Goal: Task Accomplishment & Management: Complete application form

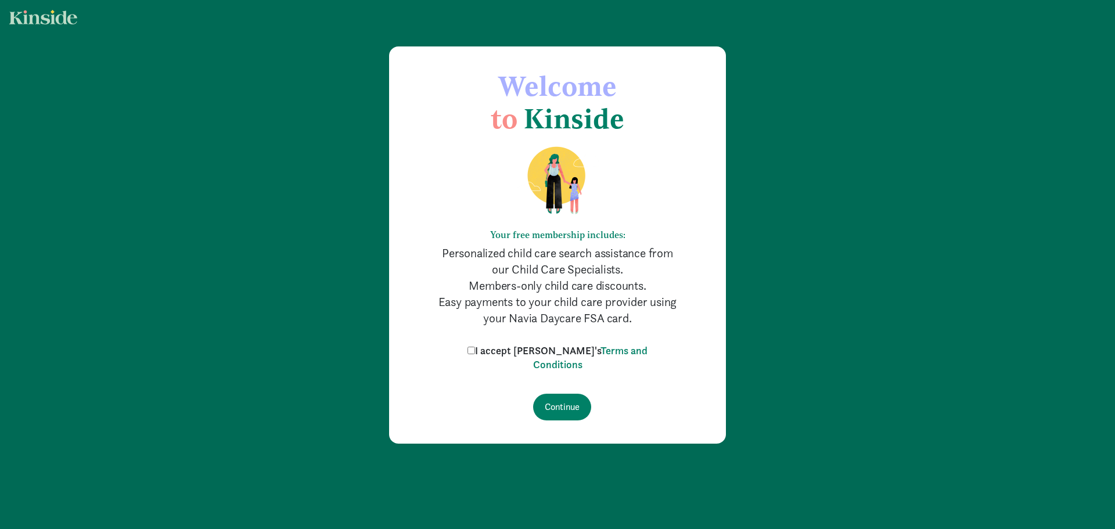
click at [475, 350] on input "I accept Kinside's Terms and Conditions" at bounding box center [472, 351] width 8 height 8
checkbox input "true"
click at [555, 408] on input "Continue" at bounding box center [562, 407] width 58 height 27
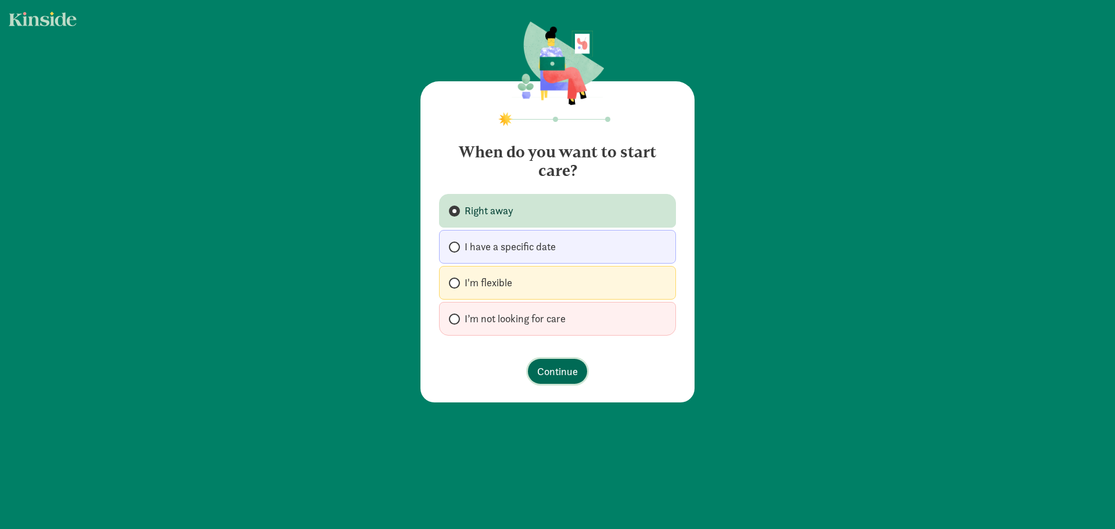
click at [561, 367] on span "Continue" at bounding box center [557, 372] width 41 height 16
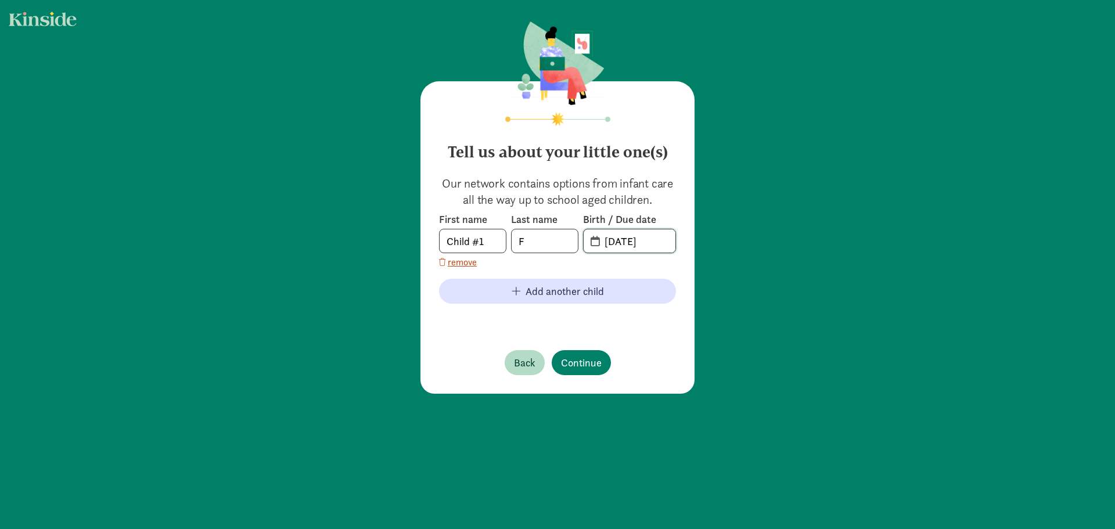
click at [613, 243] on input "[DATE]" at bounding box center [637, 240] width 78 height 23
drag, startPoint x: 626, startPoint y: 239, endPoint x: 601, endPoint y: 233, distance: 25.6
click at [601, 233] on input "[DATE]" at bounding box center [637, 240] width 78 height 23
drag, startPoint x: 665, startPoint y: 241, endPoint x: 590, endPoint y: 228, distance: 76.0
click at [590, 228] on div "Birth / Due date [DATE]" at bounding box center [629, 233] width 93 height 41
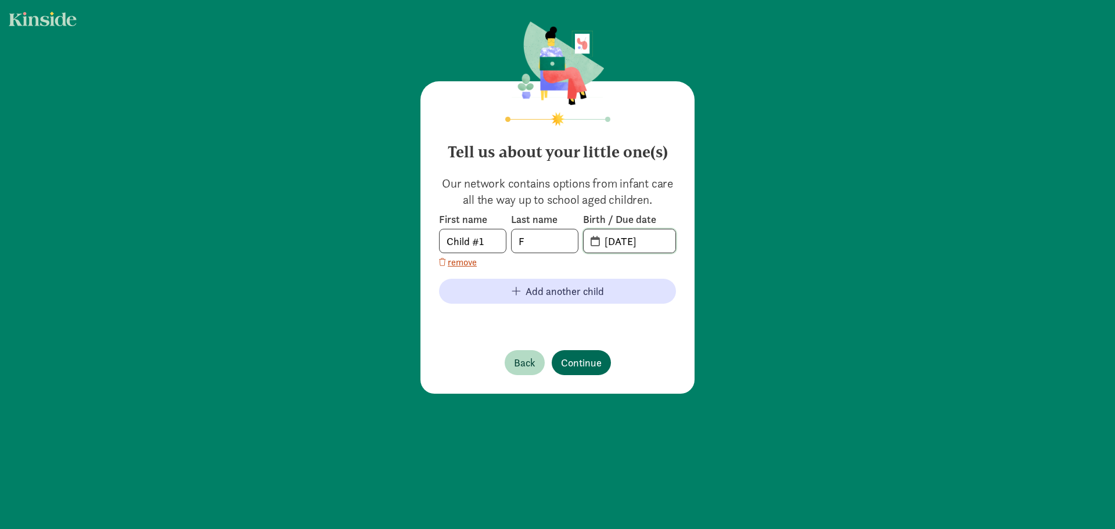
type input "[DATE]"
click at [592, 361] on span "Continue" at bounding box center [581, 363] width 41 height 16
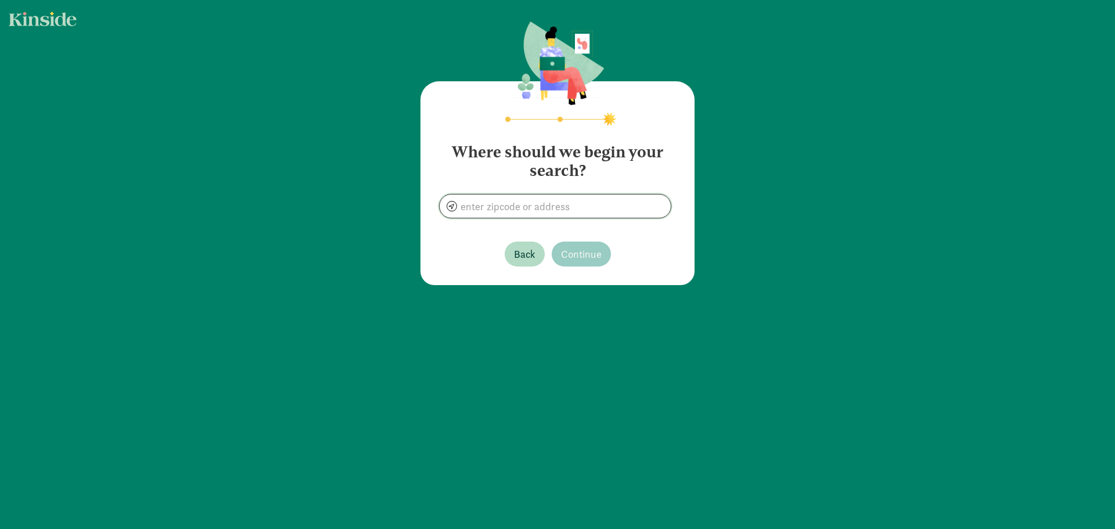
click at [554, 209] on input at bounding box center [555, 206] width 231 height 23
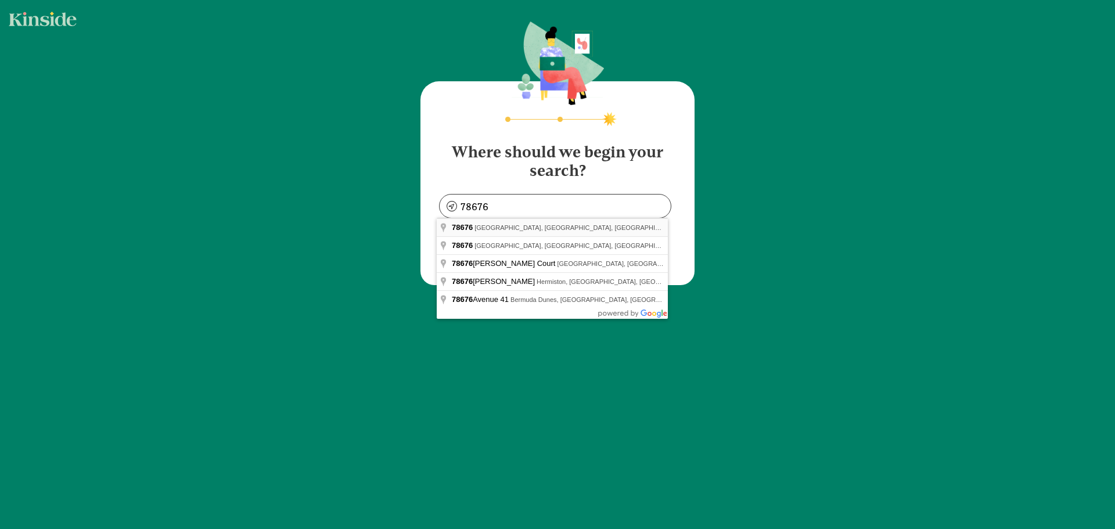
type input "[GEOGRAPHIC_DATA], [GEOGRAPHIC_DATA]"
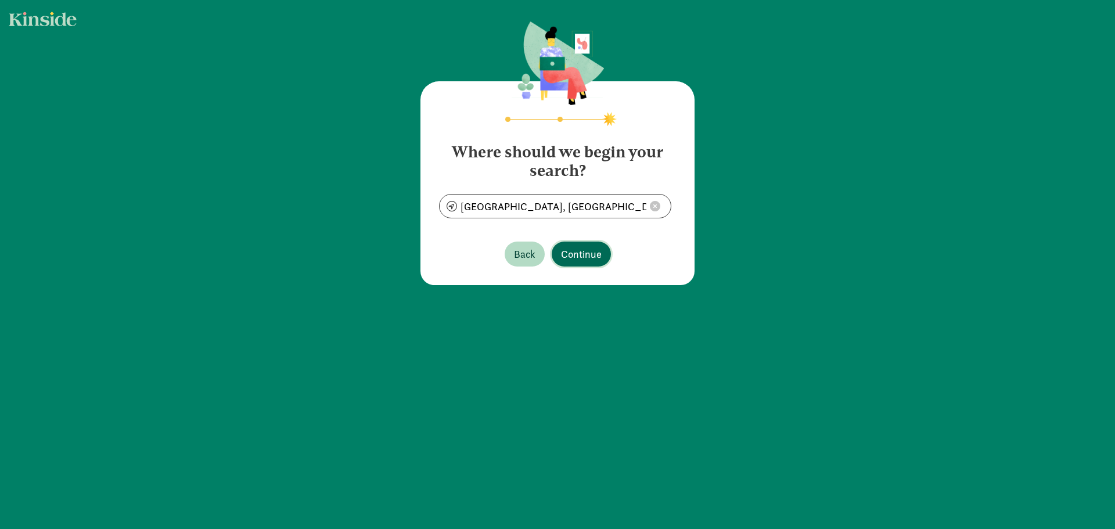
click at [577, 250] on span "Continue" at bounding box center [581, 254] width 41 height 16
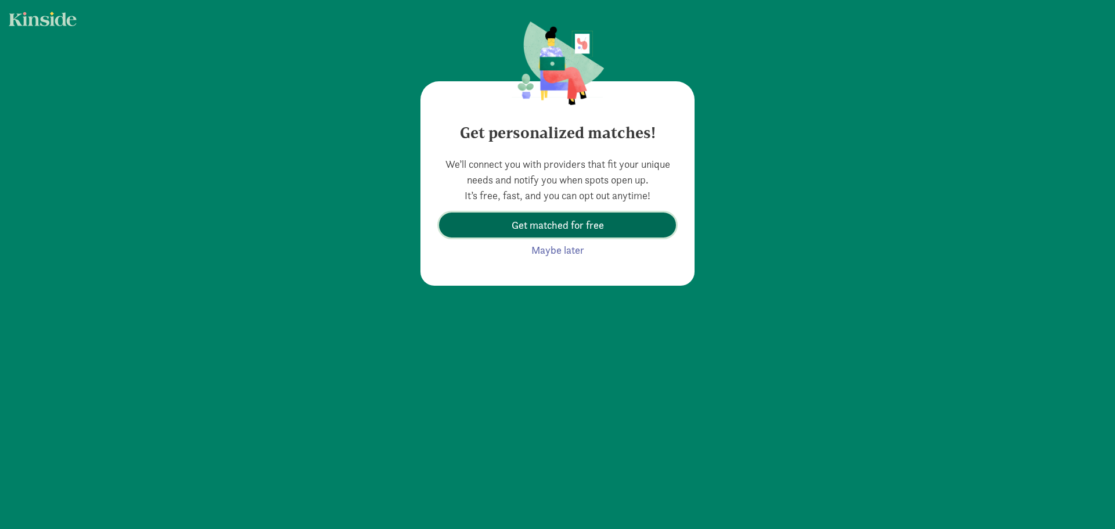
drag, startPoint x: 569, startPoint y: 229, endPoint x: 585, endPoint y: 285, distance: 58.1
click at [585, 285] on div "Get personalized matches! We’ll connect you with providers that fit your unique…" at bounding box center [558, 183] width 274 height 204
click at [568, 231] on span "Get matched for free" at bounding box center [558, 225] width 92 height 16
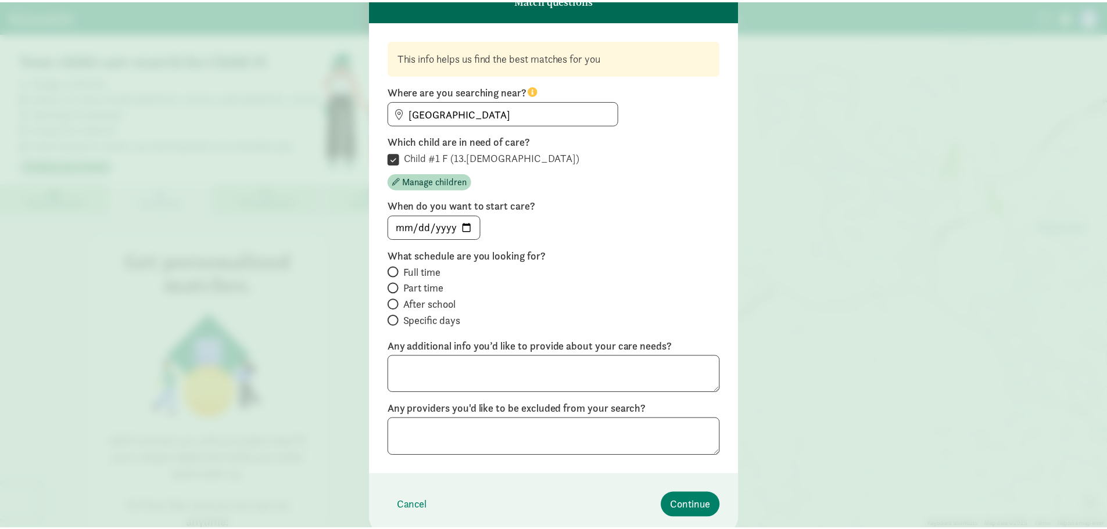
scroll to position [103, 0]
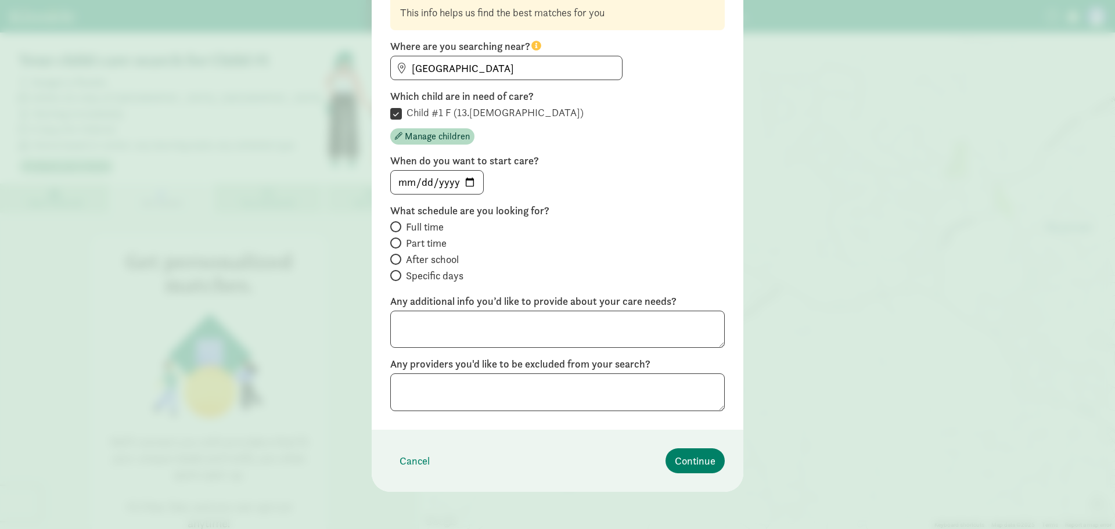
click at [440, 230] on span "Full time" at bounding box center [425, 227] width 38 height 14
click at [398, 230] on input "Full time" at bounding box center [394, 227] width 8 height 8
radio input "true"
click at [700, 460] on span "Continue" at bounding box center [695, 461] width 41 height 16
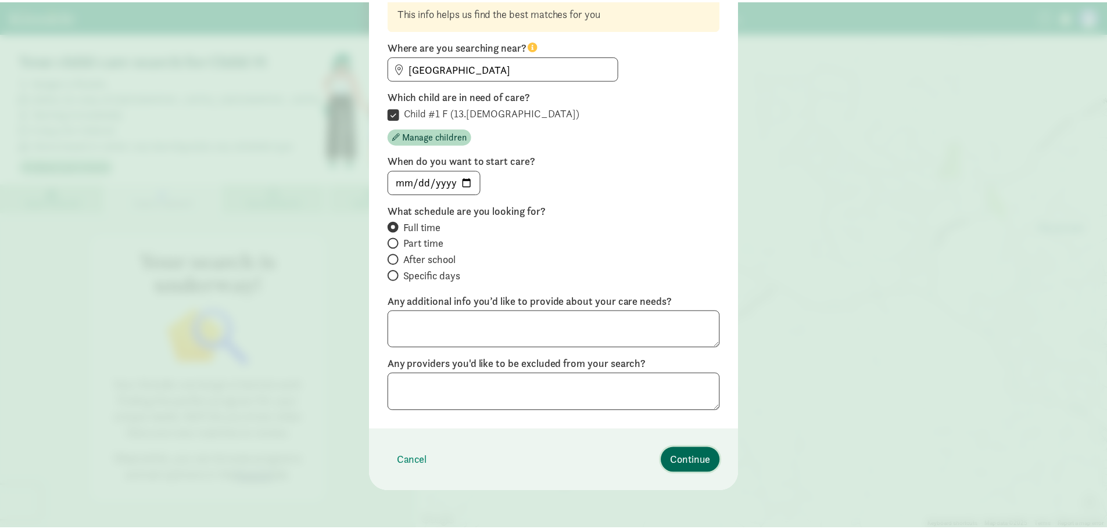
scroll to position [0, 0]
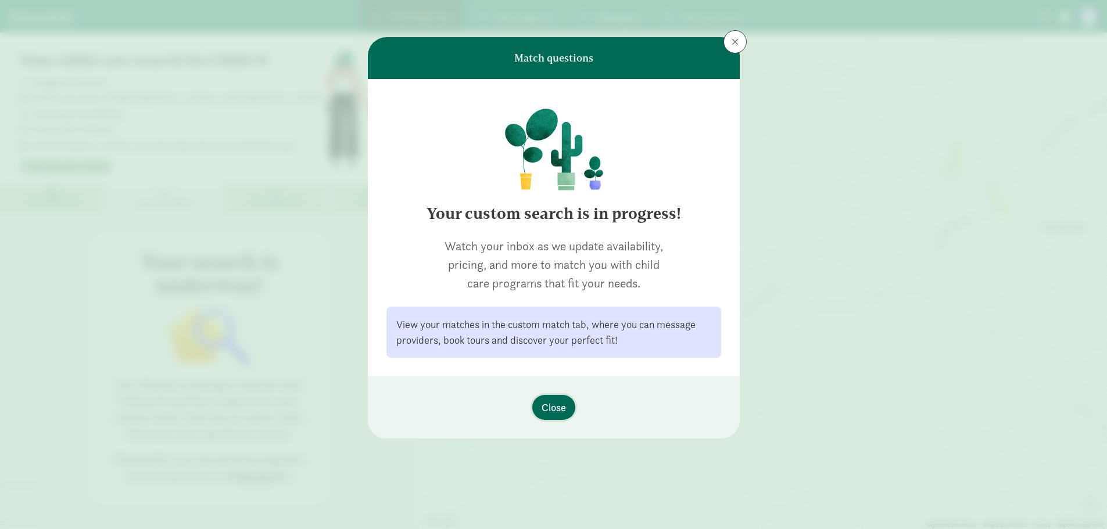
click at [559, 409] on span "Close" at bounding box center [553, 408] width 24 height 16
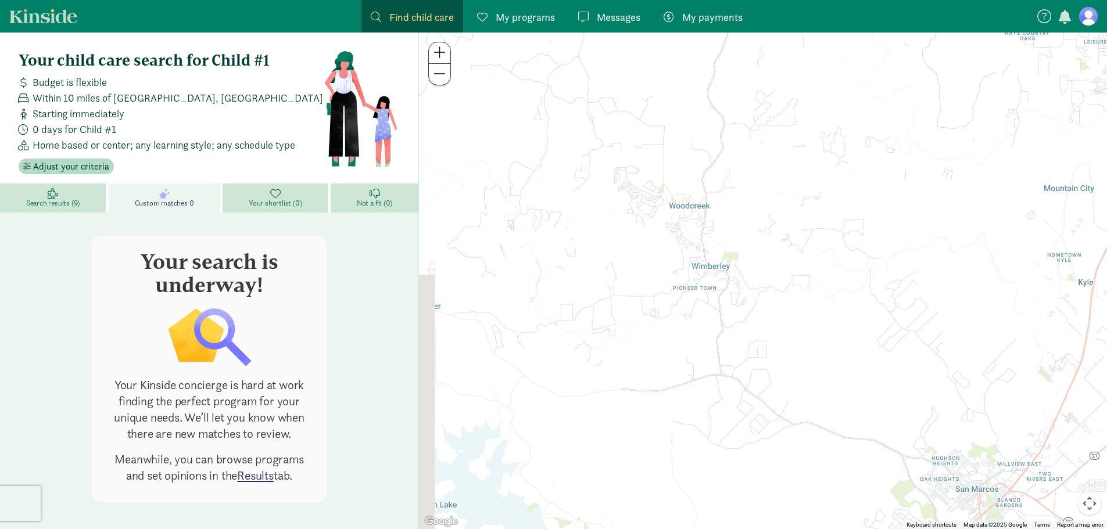
drag, startPoint x: 633, startPoint y: 322, endPoint x: 663, endPoint y: 242, distance: 85.7
click at [663, 242] on div at bounding box center [763, 281] width 688 height 497
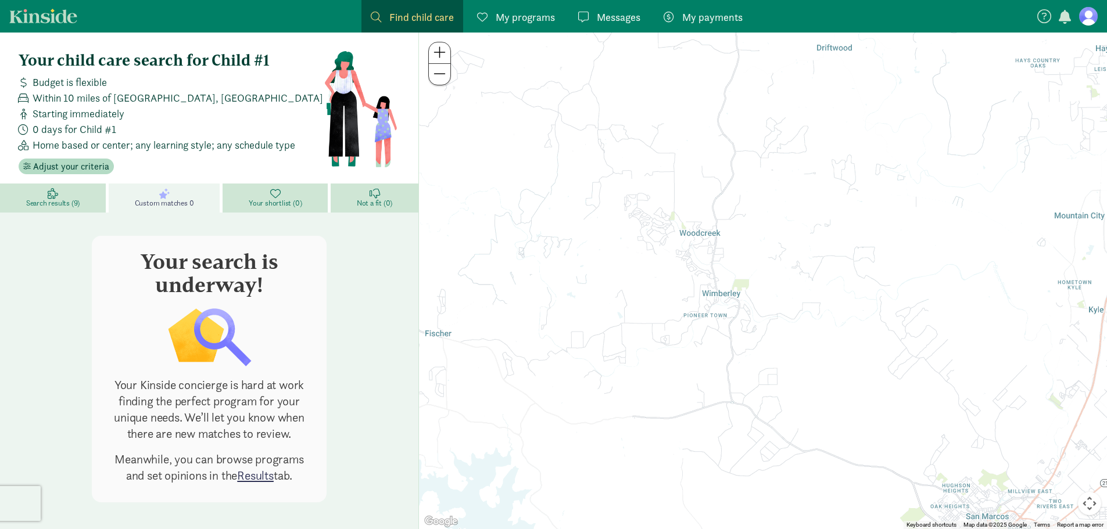
drag, startPoint x: 663, startPoint y: 242, endPoint x: 662, endPoint y: 305, distance: 63.3
click at [662, 305] on div at bounding box center [763, 281] width 688 height 497
click at [252, 480] on link "Results" at bounding box center [255, 476] width 37 height 16
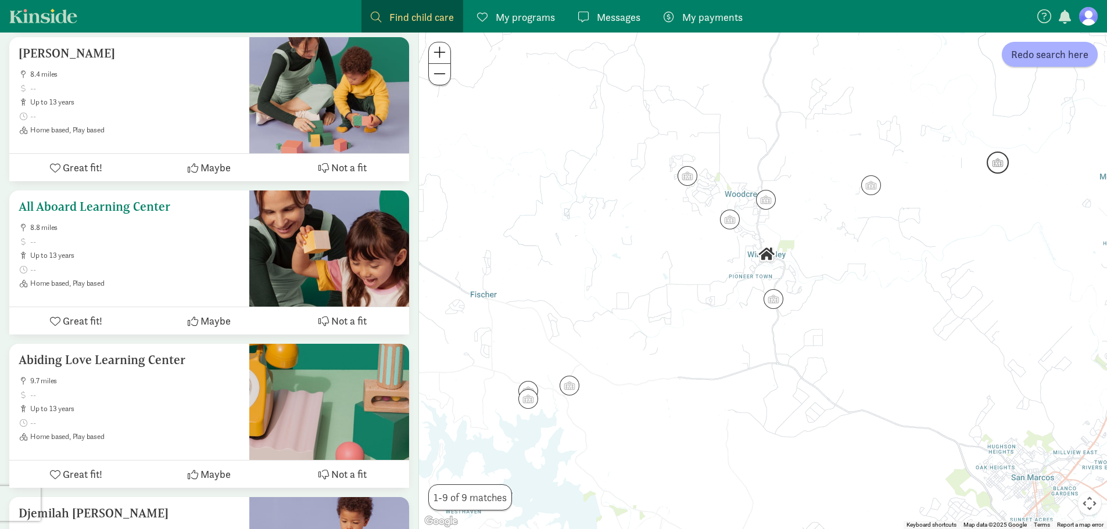
scroll to position [697, 0]
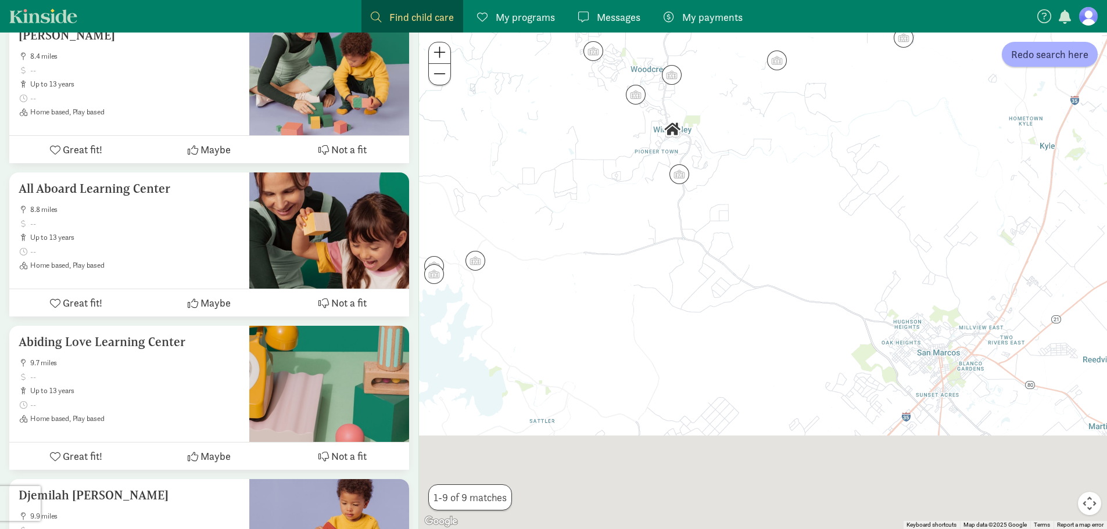
drag, startPoint x: 753, startPoint y: 366, endPoint x: 562, endPoint y: 164, distance: 278.2
click at [562, 164] on div at bounding box center [763, 281] width 688 height 497
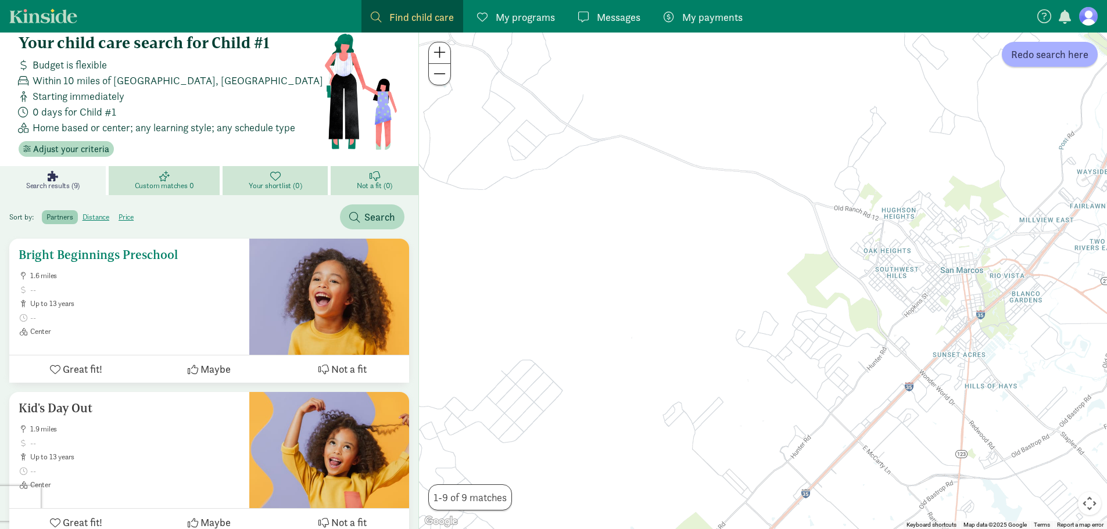
scroll to position [0, 0]
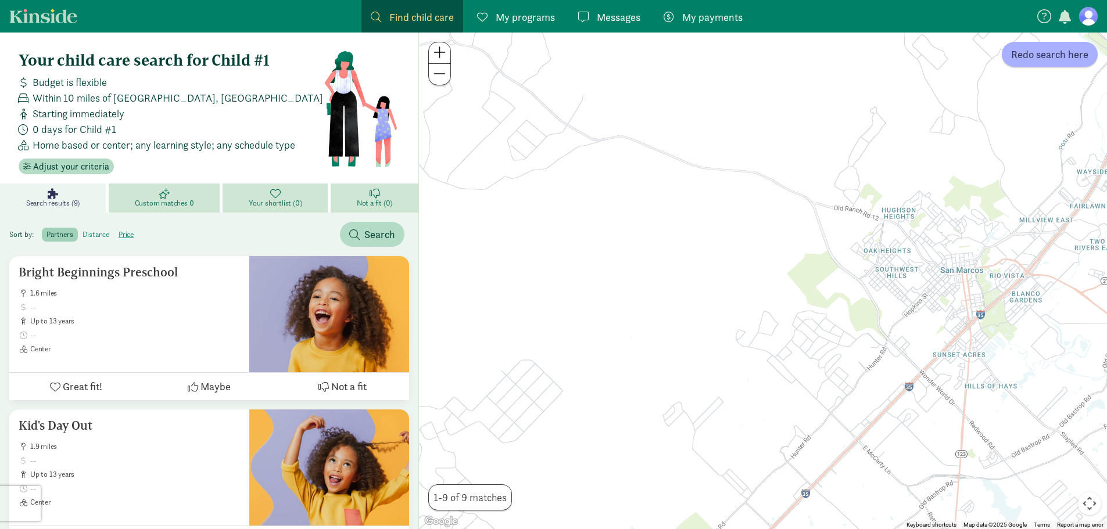
click at [114, 235] on label "distance" at bounding box center [126, 235] width 24 height 14
click at [82, 230] on input "distance" at bounding box center [82, 230] width 0 height 0
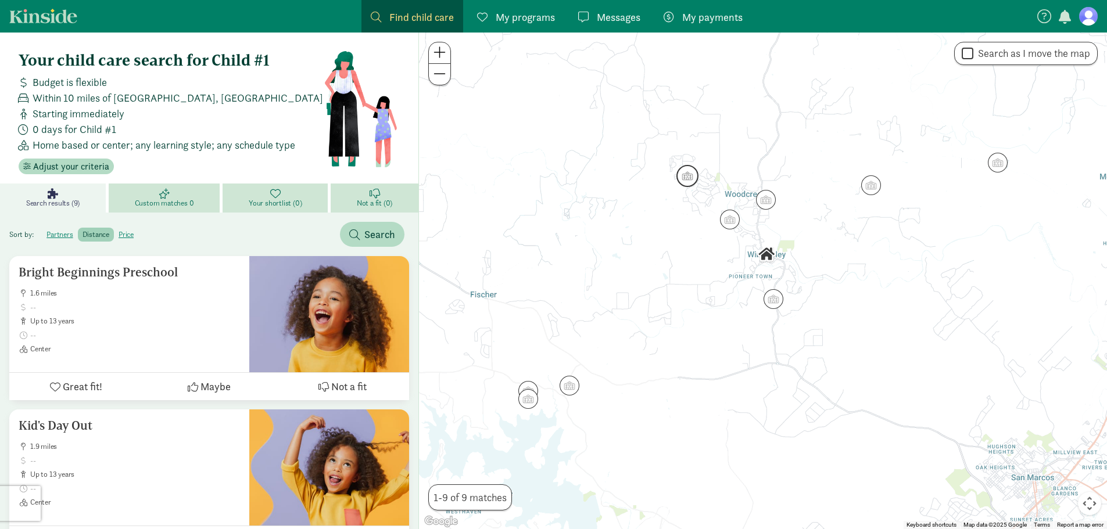
click at [687, 178] on img "Click to see details" at bounding box center [687, 176] width 22 height 22
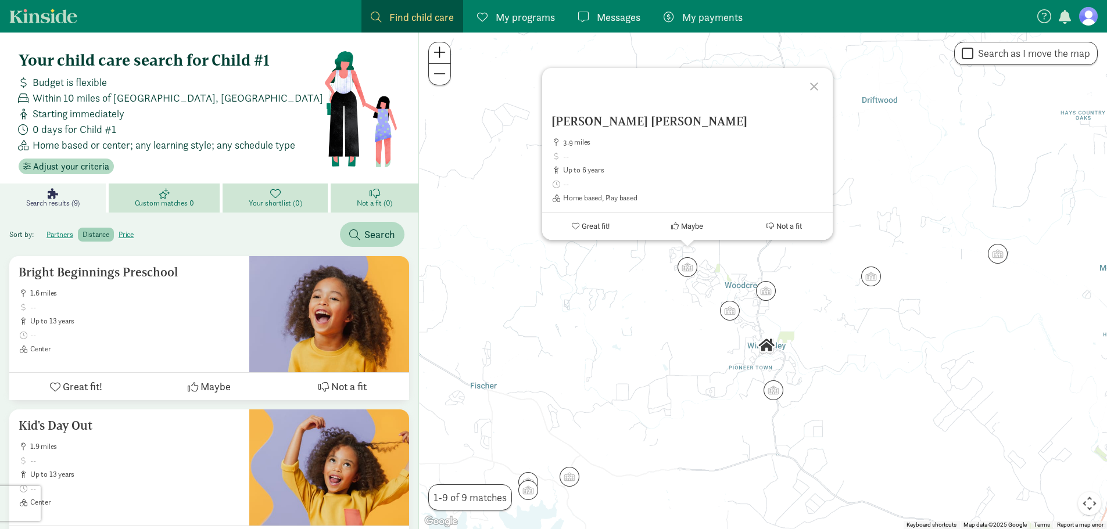
click at [809, 88] on div at bounding box center [816, 85] width 34 height 34
click at [543, 13] on span "My programs" at bounding box center [525, 17] width 59 height 16
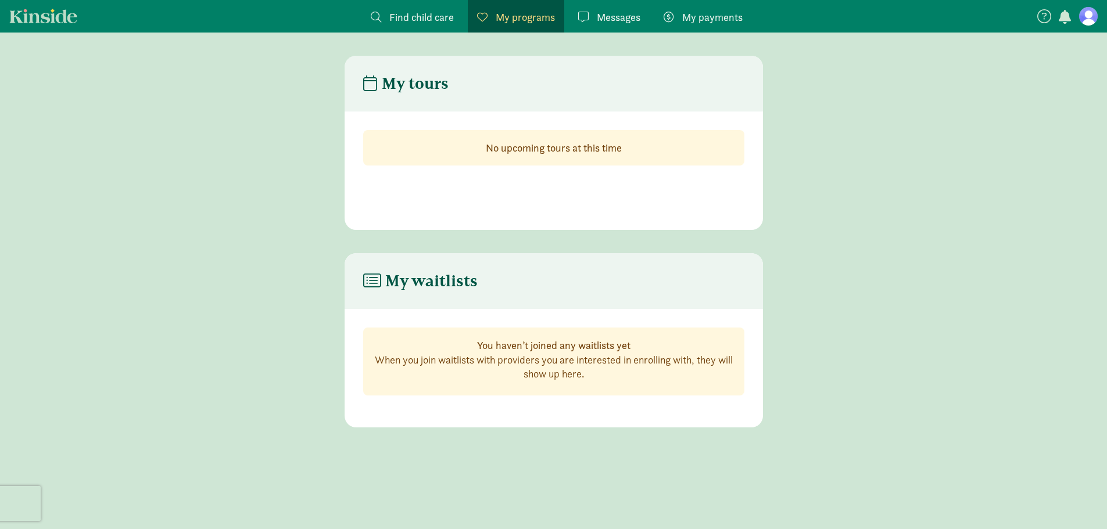
click at [690, 15] on span "My payments" at bounding box center [712, 17] width 60 height 16
